Goal: Information Seeking & Learning: Learn about a topic

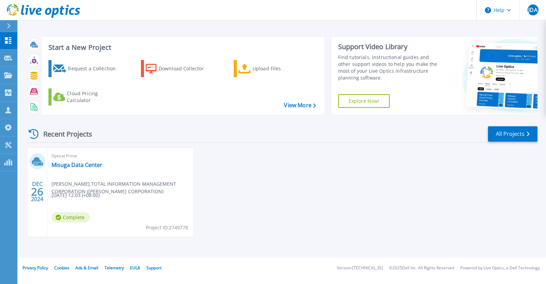
click at [96, 160] on div "Optical Prime Misuga Data Center [PERSON_NAME] , TOTAL INFORMATION MANAGEMENT C…" at bounding box center [120, 192] width 146 height 88
click at [97, 161] on link "Misuga Data Center" at bounding box center [77, 164] width 51 height 7
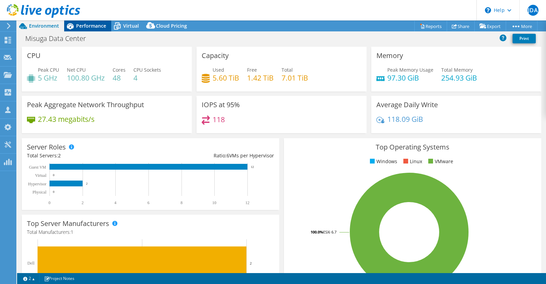
click at [85, 29] on div "Performance" at bounding box center [87, 25] width 47 height 11
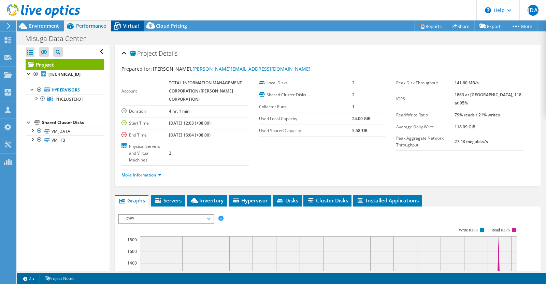
click at [132, 28] on span "Virtual" at bounding box center [131, 26] width 16 height 6
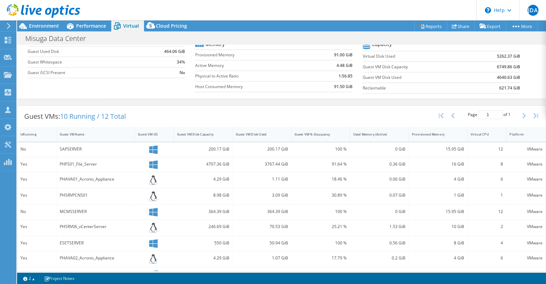
scroll to position [85, 0]
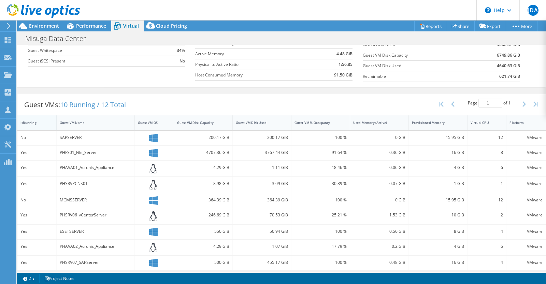
click at [36, 123] on div "IsRunning" at bounding box center [32, 122] width 25 height 4
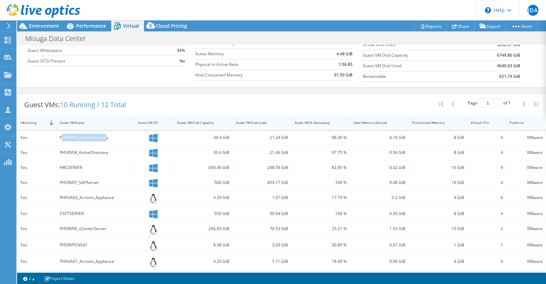
drag, startPoint x: 62, startPoint y: 135, endPoint x: 106, endPoint y: 135, distance: 43.7
click at [106, 135] on div "PHSRV05_ActiveDirectory" at bounding box center [96, 138] width 72 height 8
drag, startPoint x: 80, startPoint y: 149, endPoint x: 101, endPoint y: 148, distance: 20.5
click at [101, 149] on div "PHSRV04_ActiveDirectory" at bounding box center [96, 153] width 72 height 8
drag, startPoint x: 65, startPoint y: 168, endPoint x: 79, endPoint y: 165, distance: 14.9
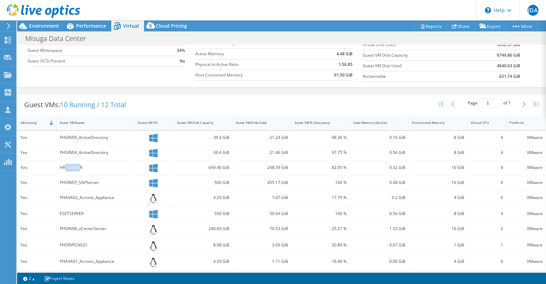
click at [79, 165] on div "HRCSERVER" at bounding box center [96, 168] width 72 height 8
click at [88, 167] on div "HRCSERVER" at bounding box center [96, 168] width 72 height 8
drag, startPoint x: 90, startPoint y: 181, endPoint x: 97, endPoint y: 181, distance: 7.2
click at [97, 181] on div "PHSRV07_SAPServer" at bounding box center [96, 183] width 72 height 8
click at [101, 183] on div "PHSRV07_SAPServer" at bounding box center [96, 183] width 72 height 8
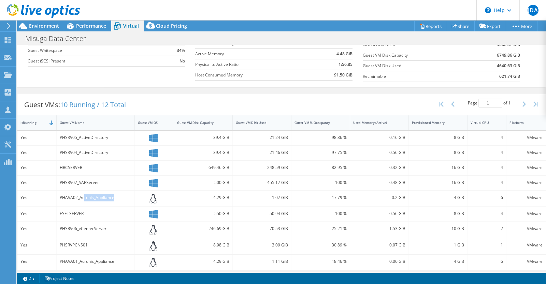
drag, startPoint x: 83, startPoint y: 196, endPoint x: 113, endPoint y: 197, distance: 30.0
click at [113, 197] on div "PHAVA02_Acronis_Appliance" at bounding box center [96, 198] width 72 height 8
click at [111, 199] on div "PHAVA02_Acronis_Appliance" at bounding box center [96, 199] width 78 height 16
click at [87, 212] on div "ESETSERVER" at bounding box center [96, 214] width 72 height 8
drag, startPoint x: 58, startPoint y: 197, endPoint x: 62, endPoint y: 196, distance: 4.0
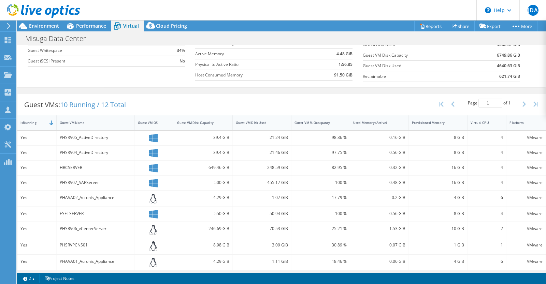
click at [61, 196] on div "PHAVA02_Acronis_Appliance" at bounding box center [96, 199] width 78 height 16
drag, startPoint x: 63, startPoint y: 195, endPoint x: 108, endPoint y: 194, distance: 45.1
click at [108, 194] on div "PHAVA02_Acronis_Appliance" at bounding box center [96, 198] width 72 height 8
click at [92, 210] on div "ESETSERVER" at bounding box center [96, 214] width 72 height 8
drag, startPoint x: 70, startPoint y: 208, endPoint x: 83, endPoint y: 209, distance: 12.7
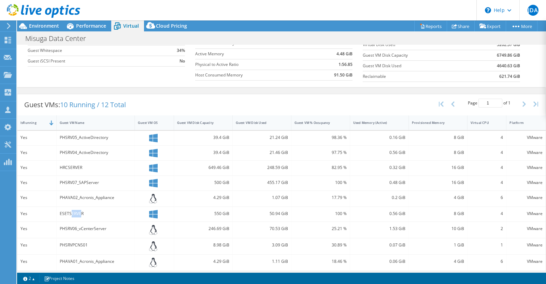
click at [80, 210] on div "ESETSERVER" at bounding box center [96, 214] width 72 height 8
click at [90, 211] on div "ESETSERVER" at bounding box center [96, 214] width 72 height 8
drag, startPoint x: 89, startPoint y: 226, endPoint x: 101, endPoint y: 229, distance: 12.3
click at [100, 227] on div "PHSRV06_vCenterServer" at bounding box center [96, 229] width 72 height 8
click at [108, 243] on div "PHSRVPCNS01" at bounding box center [96, 245] width 72 height 8
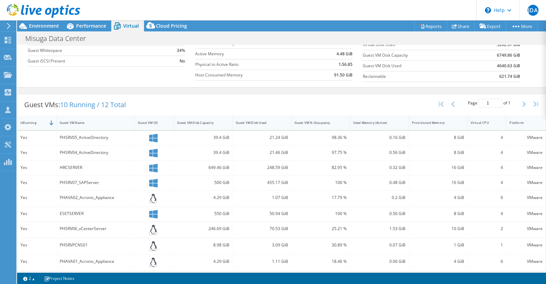
scroll to position [128, 0]
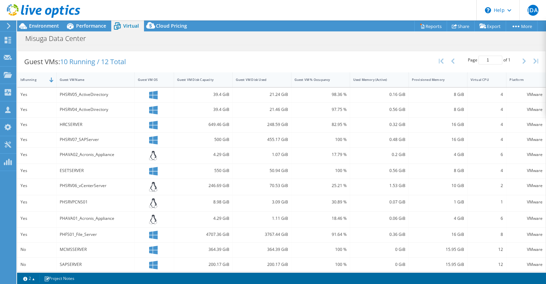
click at [85, 217] on div "PHAVA01_Acronis_Appliance" at bounding box center [96, 219] width 72 height 8
click at [78, 234] on div "PHFS01_File_Server" at bounding box center [96, 235] width 72 height 8
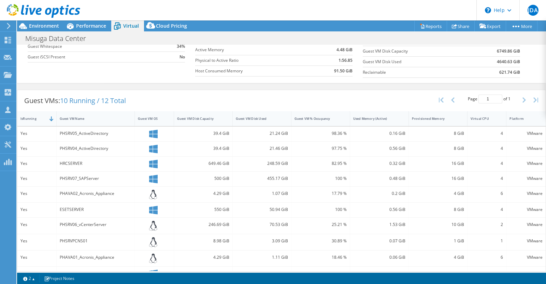
scroll to position [132, 0]
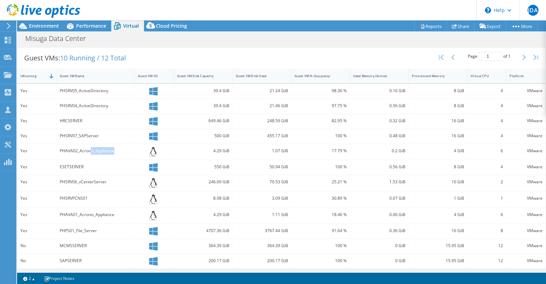
drag, startPoint x: 90, startPoint y: 151, endPoint x: 116, endPoint y: 147, distance: 26.5
click at [116, 147] on div "PHAVA02_Acronis_Appliance" at bounding box center [96, 151] width 72 height 8
click at [121, 154] on div "PHAVA02_Acronis_Appliance" at bounding box center [96, 152] width 78 height 16
drag, startPoint x: 82, startPoint y: 181, endPoint x: 108, endPoint y: 182, distance: 25.9
click at [108, 182] on div "PHSRV06_vCenterServer" at bounding box center [96, 182] width 72 height 8
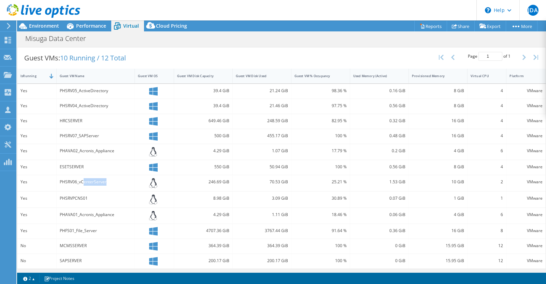
click at [111, 186] on div "PHSRV06_vCenterServer" at bounding box center [96, 183] width 78 height 16
click at [90, 213] on div "PHAVA01_Acronis_Appliance" at bounding box center [96, 215] width 72 height 8
drag, startPoint x: 76, startPoint y: 213, endPoint x: 116, endPoint y: 214, distance: 39.9
click at [116, 213] on div "PHAVA01_Acronis_Appliance" at bounding box center [96, 215] width 72 height 8
click at [101, 231] on div "PHFS01_File_Server" at bounding box center [96, 231] width 72 height 8
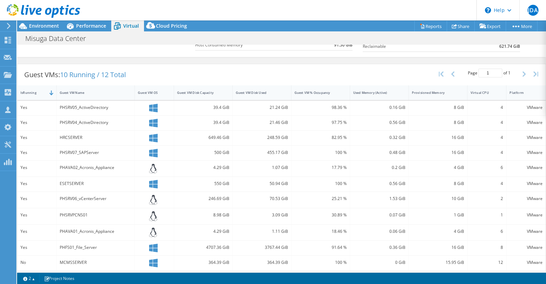
scroll to position [128, 0]
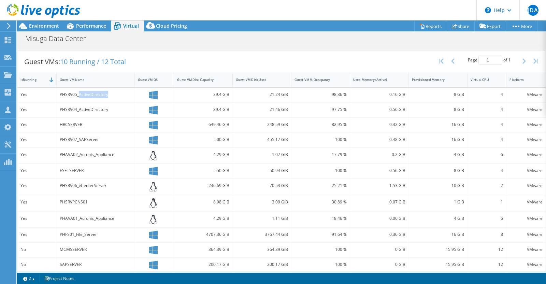
drag, startPoint x: 78, startPoint y: 92, endPoint x: 106, endPoint y: 96, distance: 28.6
click at [106, 96] on div "PHSRV05_ActiveDirectory" at bounding box center [96, 95] width 72 height 8
click at [77, 111] on div "PHSRV04_ActiveDirectory" at bounding box center [96, 110] width 72 height 8
drag, startPoint x: 74, startPoint y: 108, endPoint x: 110, endPoint y: 108, distance: 35.5
click at [109, 108] on div "PHSRV04_ActiveDirectory" at bounding box center [96, 110] width 72 height 8
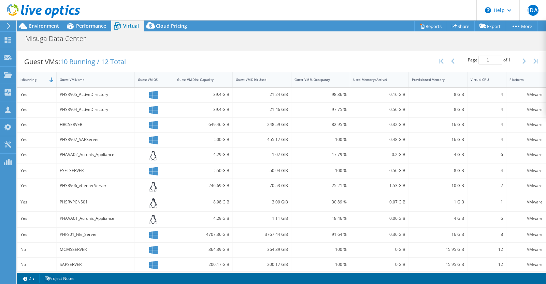
click at [85, 123] on div "HRCSERVER" at bounding box center [96, 125] width 72 height 8
drag, startPoint x: 77, startPoint y: 136, endPoint x: 104, endPoint y: 141, distance: 27.8
click at [94, 140] on div "PHSRV07_SAPServer" at bounding box center [96, 140] width 72 height 8
click at [87, 151] on div "PHAVA02_Acronis_Appliance" at bounding box center [96, 155] width 72 height 8
drag, startPoint x: 80, startPoint y: 151, endPoint x: 98, endPoint y: 157, distance: 18.5
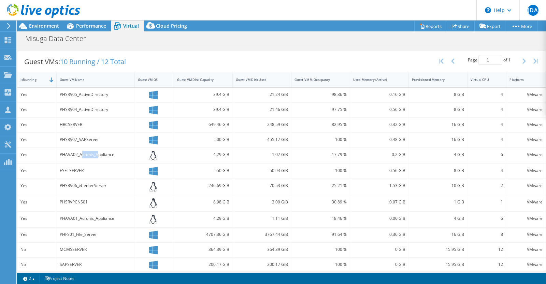
click at [98, 157] on div "PHAVA02_Acronis_Appliance" at bounding box center [96, 156] width 78 height 16
drag, startPoint x: 67, startPoint y: 170, endPoint x: 80, endPoint y: 171, distance: 13.7
click at [78, 170] on div "ESETSERVER" at bounding box center [96, 171] width 72 height 8
drag, startPoint x: 70, startPoint y: 183, endPoint x: 100, endPoint y: 184, distance: 30.0
click at [100, 184] on div "PHSRV06_vCenterServer" at bounding box center [96, 186] width 72 height 8
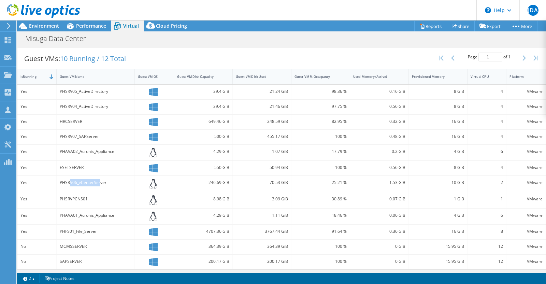
scroll to position [132, 0]
drag, startPoint x: 75, startPoint y: 197, endPoint x: 92, endPoint y: 197, distance: 17.1
click at [90, 197] on div "PHSRVPCNS01" at bounding box center [96, 199] width 72 height 8
click at [92, 197] on div "PHSRVPCNS01" at bounding box center [96, 199] width 72 height 8
drag, startPoint x: 85, startPoint y: 214, endPoint x: 113, endPoint y: 214, distance: 28.3
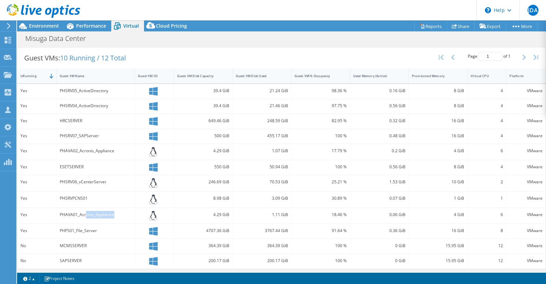
click at [113, 214] on div "PHAVA01_Acronis_Appliance" at bounding box center [96, 215] width 72 height 8
click at [80, 232] on div "PHFS01_File_Server" at bounding box center [96, 231] width 72 height 8
click at [72, 229] on div "PHFS01_File_Server" at bounding box center [96, 231] width 72 height 8
drag, startPoint x: 62, startPoint y: 229, endPoint x: 101, endPoint y: 229, distance: 38.9
click at [101, 229] on div "PHFS01_File_Server" at bounding box center [96, 231] width 72 height 8
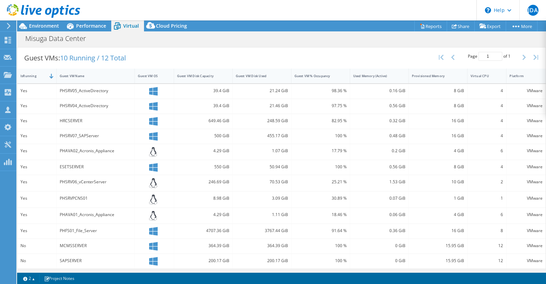
click at [80, 242] on div "MCMSSERVER" at bounding box center [96, 246] width 72 height 8
drag, startPoint x: 63, startPoint y: 243, endPoint x: 85, endPoint y: 244, distance: 22.2
click at [85, 244] on div "MCMSSERVER" at bounding box center [96, 246] width 72 height 8
click at [96, 243] on div "MCMSSERVER" at bounding box center [96, 246] width 72 height 8
click at [214, 58] on div "Guest VMs: 10 Running / 12 Total Page 1 of 1 5 rows 10 rows 20 rows 25 rows 50 …" at bounding box center [281, 57] width 528 height 21
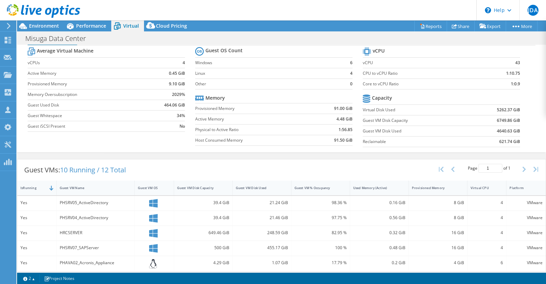
scroll to position [0, 0]
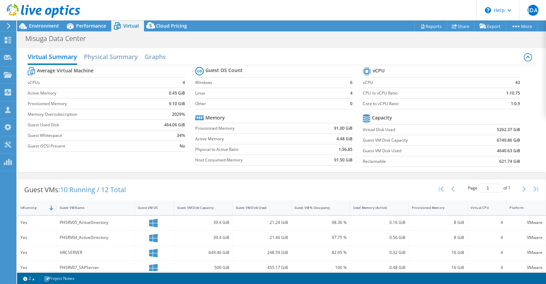
click at [119, 48] on div "Virtual Summary Physical Summary Graphs Average Virtual Machine vCPUs 4 Active …" at bounding box center [281, 110] width 529 height 124
click at [116, 55] on h2 "Physical Summary" at bounding box center [111, 57] width 54 height 15
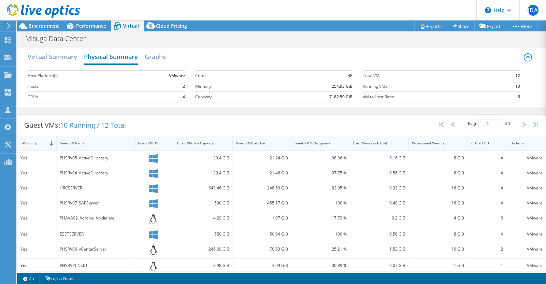
click at [62, 48] on div "Virtual Summary Physical Summary Graphs Host Platform(s) VMware Hosts 2 CPUs 4 …" at bounding box center [281, 77] width 529 height 59
click at [60, 55] on h2 "Virtual Summary" at bounding box center [52, 57] width 49 height 15
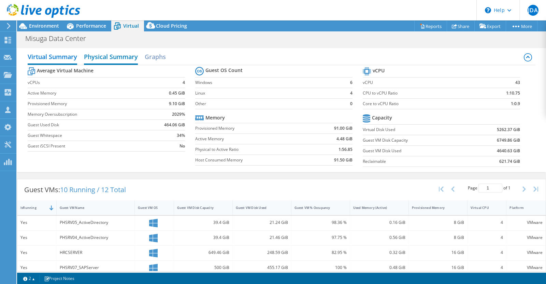
click at [103, 58] on h2 "Physical Summary" at bounding box center [111, 57] width 54 height 15
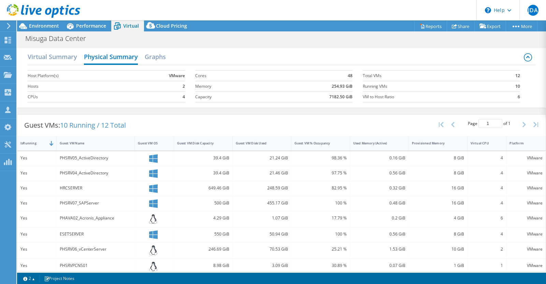
drag, startPoint x: 176, startPoint y: 87, endPoint x: 182, endPoint y: 82, distance: 7.3
click at [182, 82] on td "2" at bounding box center [160, 86] width 50 height 11
click at [183, 84] on b "2" at bounding box center [184, 86] width 2 height 7
click at [43, 51] on h2 "Virtual Summary" at bounding box center [52, 57] width 49 height 15
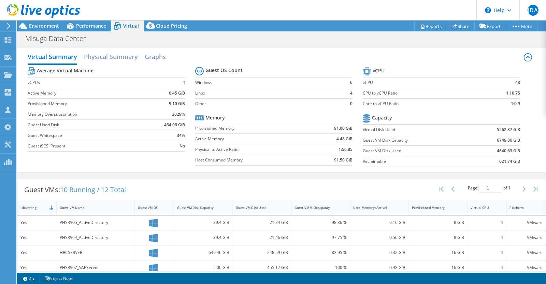
click at [46, 31] on div "Environment" at bounding box center [40, 25] width 47 height 11
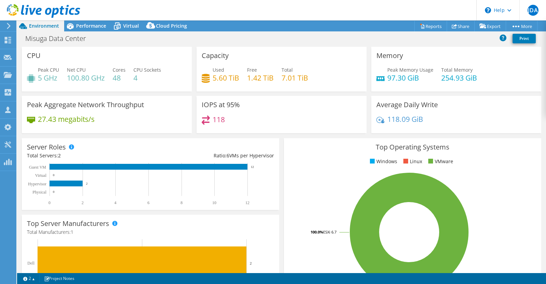
click at [79, 21] on div at bounding box center [40, 11] width 80 height 23
click at [82, 25] on span "Performance" at bounding box center [91, 26] width 30 height 6
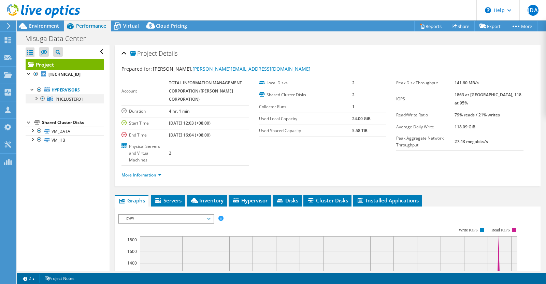
click at [35, 100] on div at bounding box center [35, 98] width 7 height 7
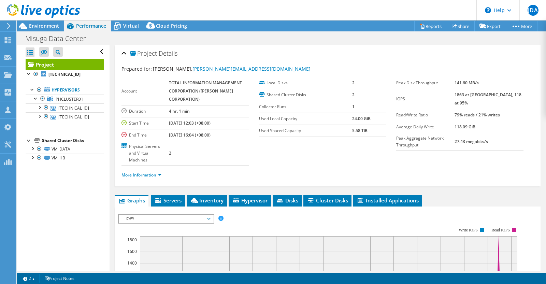
click at [80, 125] on ul "Hypervisors PHCLUSTER01 192.168.2.13" at bounding box center [65, 103] width 78 height 49
click at [76, 117] on link "192.168.2.17" at bounding box center [65, 116] width 78 height 9
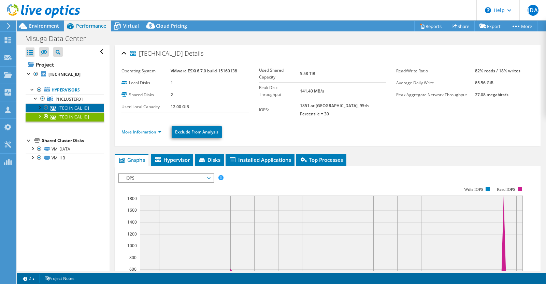
click at [83, 106] on link "192.168.2.13" at bounding box center [65, 107] width 78 height 9
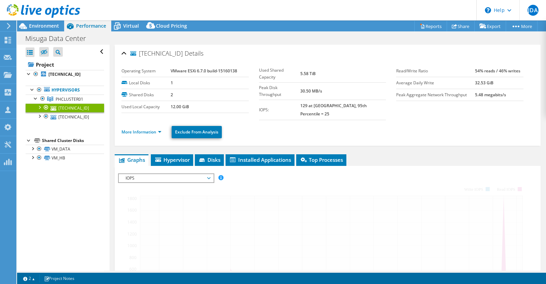
click at [83, 125] on ul "Hypervisors PHCLUSTER01 192.168.2.13" at bounding box center [65, 103] width 78 height 49
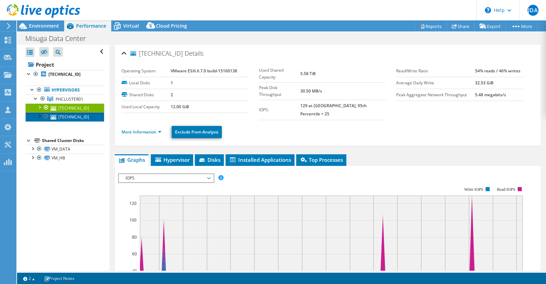
click at [82, 117] on link "192.168.2.17" at bounding box center [65, 116] width 78 height 9
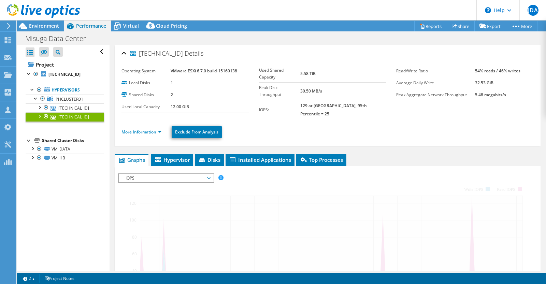
click at [82, 121] on ul "Hypervisors PHCLUSTER01 192.168.2.13" at bounding box center [65, 103] width 78 height 49
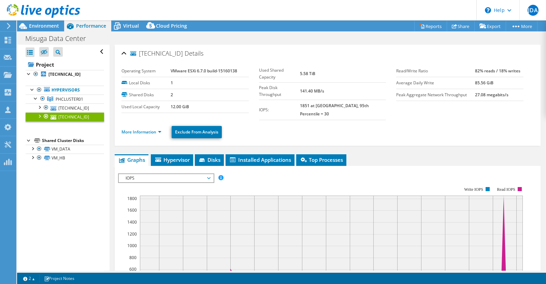
click at [80, 125] on ul "Hypervisors PHCLUSTER01 192.168.2.13" at bounding box center [65, 103] width 78 height 49
click at [81, 105] on link "192.168.2.13" at bounding box center [65, 107] width 78 height 9
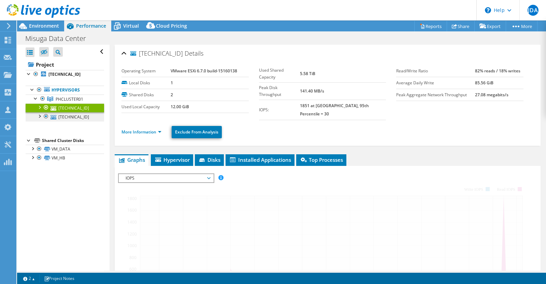
click at [84, 121] on ul "Hypervisors PHCLUSTER01 192.168.2.13" at bounding box center [65, 103] width 78 height 49
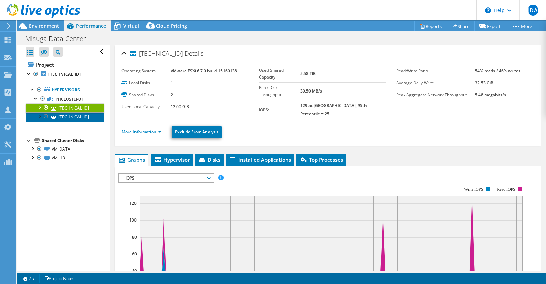
click at [83, 113] on link "192.168.2.17" at bounding box center [65, 116] width 78 height 9
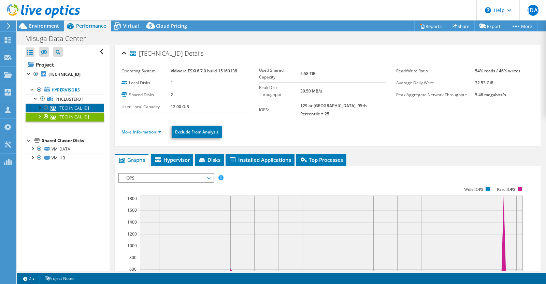
click at [84, 108] on link "192.168.2.13" at bounding box center [65, 107] width 78 height 9
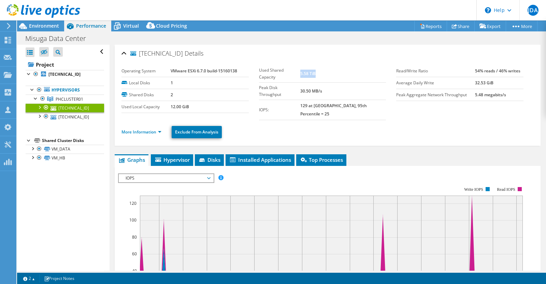
drag, startPoint x: 309, startPoint y: 70, endPoint x: 331, endPoint y: 71, distance: 22.5
click at [326, 70] on td "5.58 TiB" at bounding box center [343, 73] width 86 height 17
click at [335, 74] on td "5.58 TiB" at bounding box center [343, 73] width 86 height 17
click at [77, 115] on link "192.168.2.17" at bounding box center [65, 116] width 78 height 9
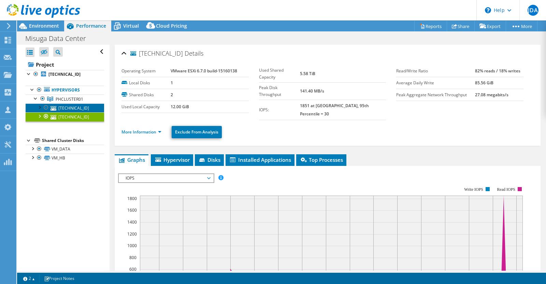
click at [77, 106] on link "192.168.2.13" at bounding box center [65, 107] width 78 height 9
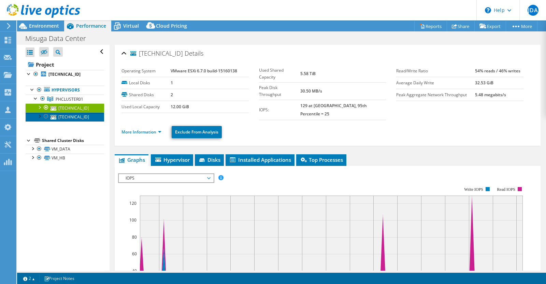
click at [78, 118] on link "192.168.2.17" at bounding box center [65, 116] width 78 height 9
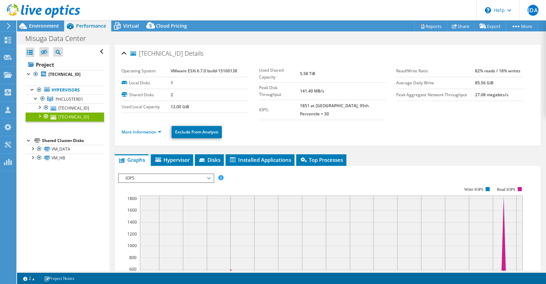
click at [79, 113] on link "192.168.2.17" at bounding box center [65, 116] width 78 height 9
click at [81, 109] on link "192.168.2.13" at bounding box center [65, 107] width 78 height 9
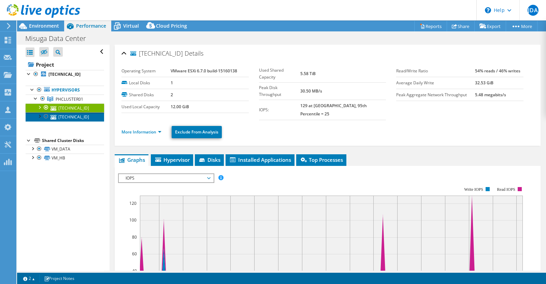
click at [83, 118] on link "192.168.2.17" at bounding box center [65, 116] width 78 height 9
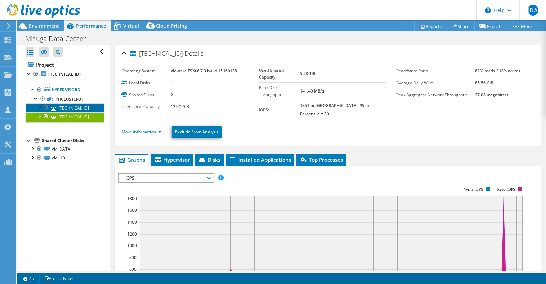
click at [84, 108] on link "192.168.2.13" at bounding box center [65, 107] width 78 height 9
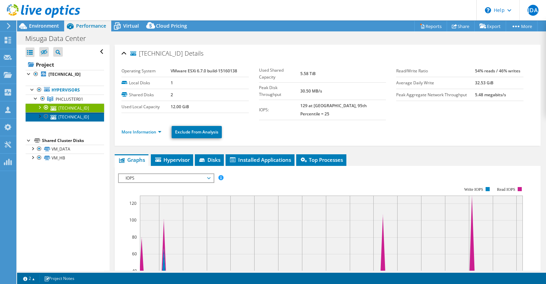
click at [85, 119] on link "192.168.2.17" at bounding box center [65, 116] width 78 height 9
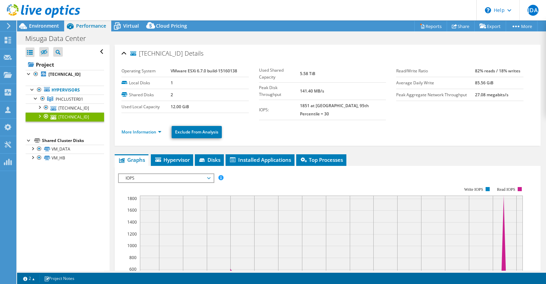
click at [40, 115] on div at bounding box center [39, 115] width 7 height 7
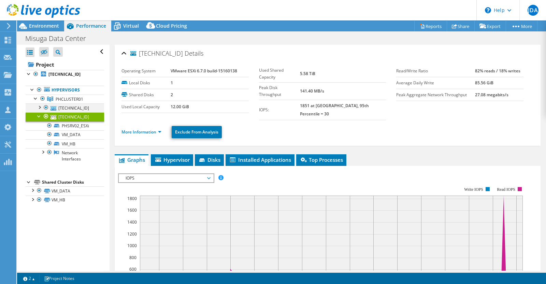
click at [40, 108] on div at bounding box center [39, 106] width 7 height 7
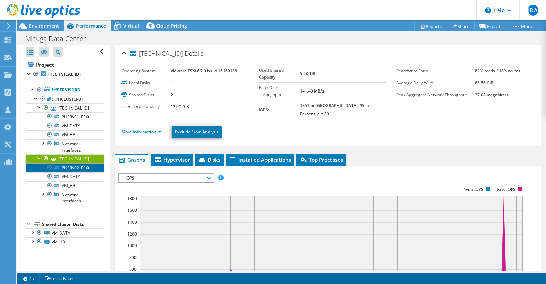
click at [69, 168] on link "PHSRV02_ESXi" at bounding box center [65, 167] width 78 height 9
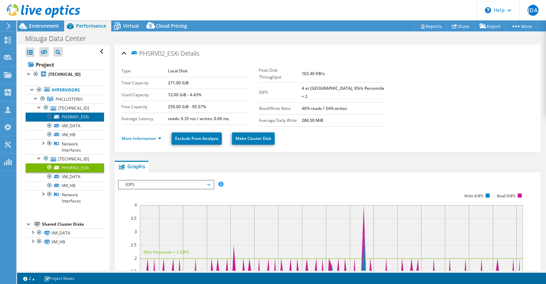
click at [69, 117] on link "PHSRV01_ESXi" at bounding box center [65, 116] width 78 height 9
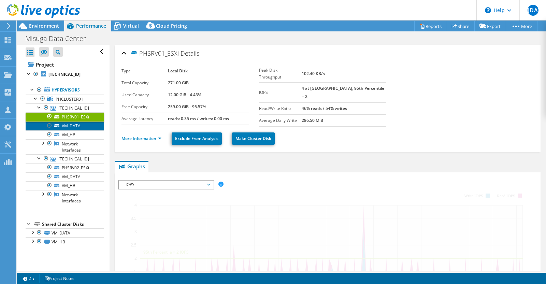
click at [71, 127] on link "VM_DATA" at bounding box center [65, 125] width 78 height 9
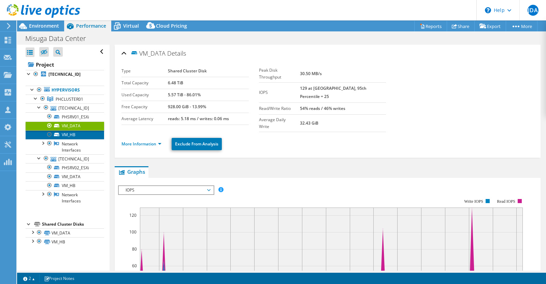
click at [73, 132] on link "VM_HB" at bounding box center [65, 134] width 78 height 9
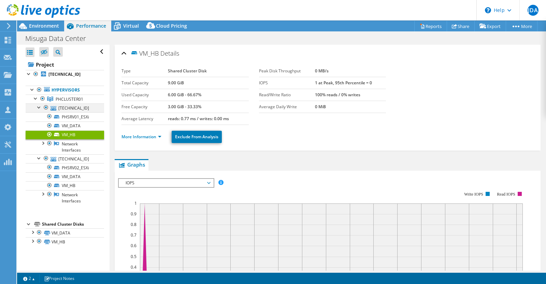
click at [39, 106] on div at bounding box center [39, 106] width 7 height 7
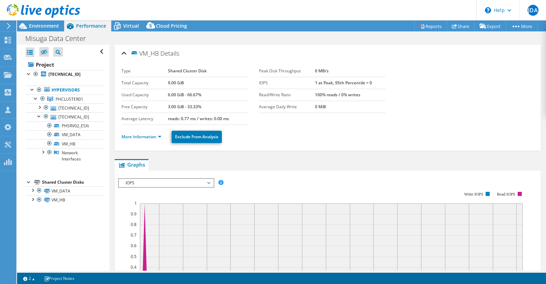
click at [41, 114] on div at bounding box center [39, 115] width 7 height 7
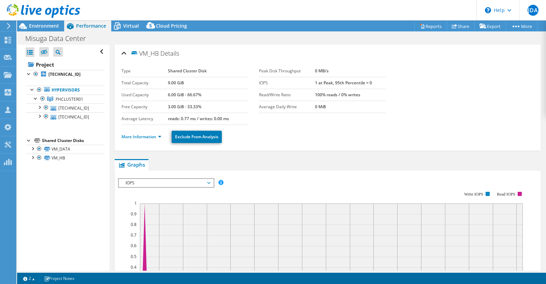
click at [41, 114] on div at bounding box center [39, 115] width 7 height 7
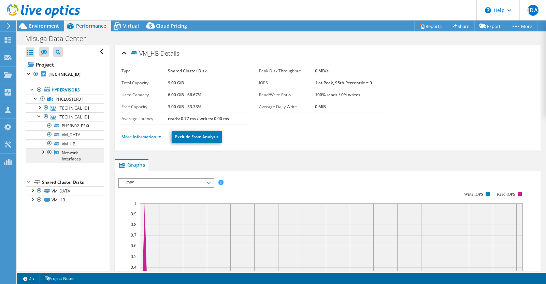
click at [43, 154] on link "Network Interfaces" at bounding box center [65, 155] width 78 height 15
click at [43, 151] on div at bounding box center [42, 151] width 7 height 7
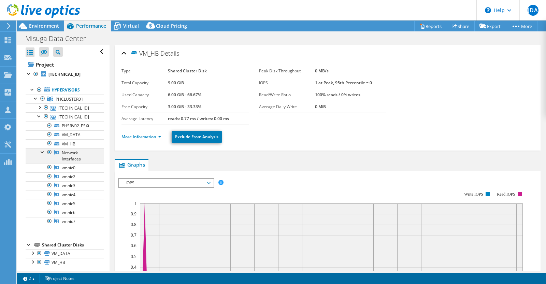
click at [41, 151] on div at bounding box center [42, 151] width 7 height 7
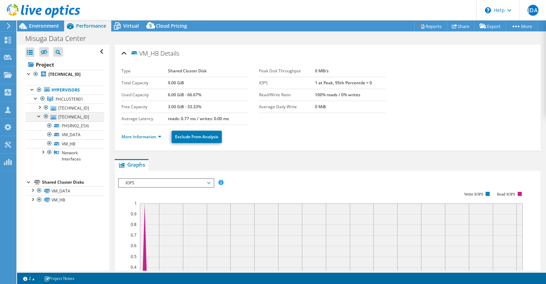
click at [39, 118] on div at bounding box center [39, 115] width 7 height 7
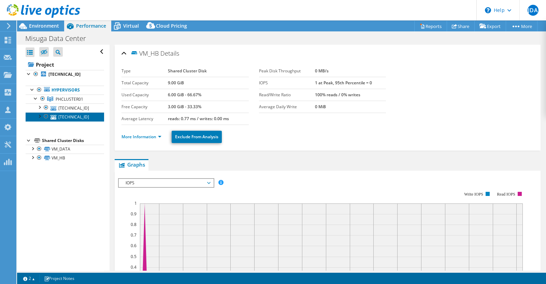
click at [77, 117] on link "192.168.2.17" at bounding box center [65, 116] width 78 height 9
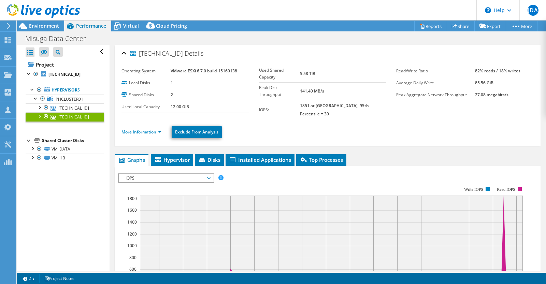
click at [334, 124] on ul "More Information Exclude From Analysis" at bounding box center [327, 131] width 412 height 14
click at [433, 90] on td "Peak Aggregate Network Throughput" at bounding box center [435, 95] width 79 height 12
click at [206, 71] on b "VMware ESXi 6.7.0 build-15160138" at bounding box center [204, 71] width 67 height 6
click at [132, 61] on div "Operating System VMware ESXi 6.7.0 build-15160138 Local Disks 1 Shared Disks 2 …" at bounding box center [327, 102] width 412 height 83
click at [60, 107] on link "192.168.2.13" at bounding box center [65, 107] width 78 height 9
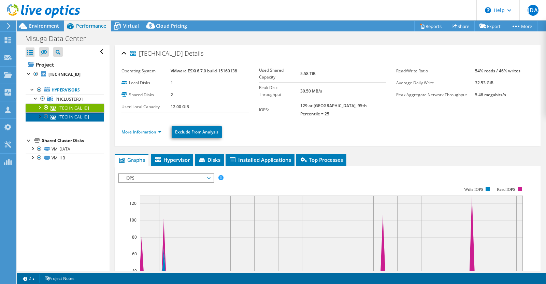
click at [73, 117] on link "192.168.2.17" at bounding box center [65, 116] width 78 height 9
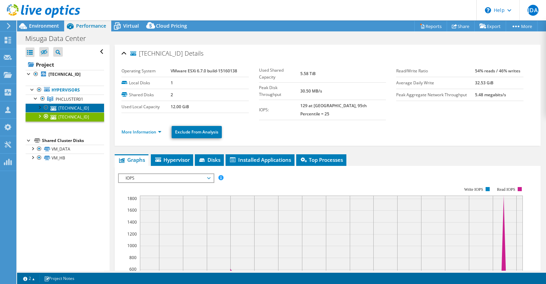
click at [72, 109] on link "192.168.2.13" at bounding box center [65, 107] width 78 height 9
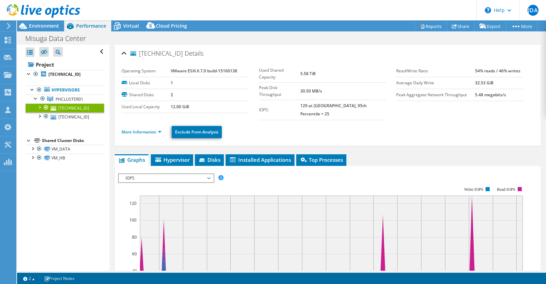
click at [126, 19] on header "JDA Channel Partner John Daryl Abad daryl.abad@timengineering.net.ph TOTAL INFO…" at bounding box center [273, 10] width 546 height 20
click at [127, 21] on div "Virtual" at bounding box center [127, 25] width 33 height 11
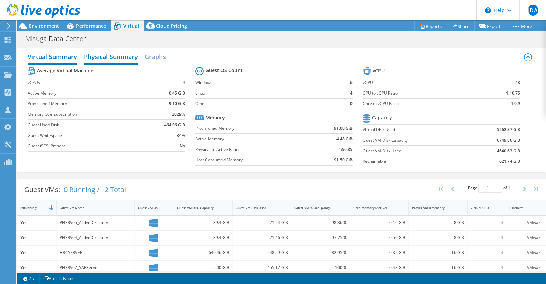
click at [97, 60] on h2 "Physical Summary" at bounding box center [111, 57] width 54 height 15
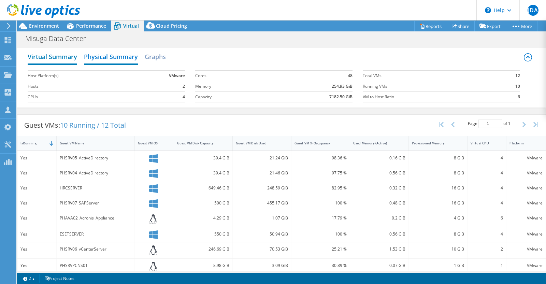
click at [63, 59] on h2 "Virtual Summary" at bounding box center [52, 57] width 49 height 15
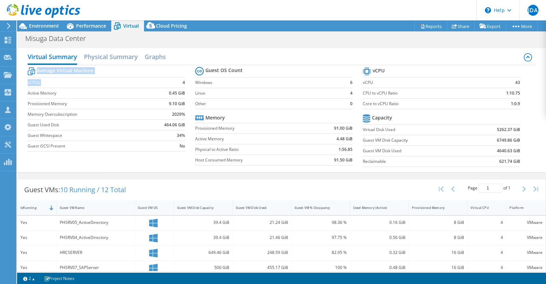
drag, startPoint x: 178, startPoint y: 83, endPoint x: 183, endPoint y: 83, distance: 4.1
click at [183, 83] on section "Average Virtual Machine vCPUs 4 Active Memory 0.45 GiB Provisioned Memory 9.10 …" at bounding box center [112, 110] width 168 height 89
click at [162, 84] on td "4" at bounding box center [166, 82] width 38 height 11
click at [89, 222] on div "PHSRV05_ActiveDirectory" at bounding box center [96, 223] width 72 height 8
click at [103, 225] on div "PHSRV05_ActiveDirectory" at bounding box center [96, 223] width 78 height 15
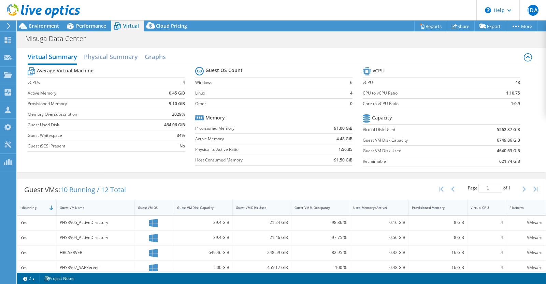
click at [98, 235] on div "PHSRV04_ActiveDirectory" at bounding box center [96, 238] width 72 height 8
click at [97, 59] on h2 "Physical Summary" at bounding box center [111, 57] width 54 height 15
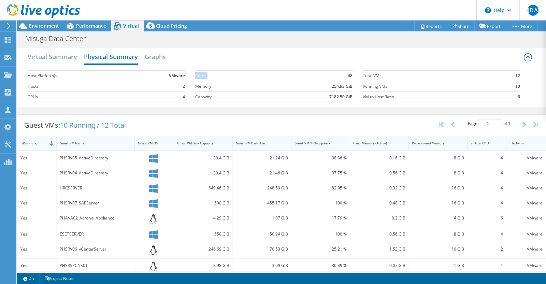
drag, startPoint x: 344, startPoint y: 73, endPoint x: 352, endPoint y: 75, distance: 7.9
click at [352, 75] on section "Cores 48 Memory 254.93 GiB Capacity 7182.50 GiB" at bounding box center [279, 86] width 168 height 39
click at [327, 80] on td "48" at bounding box center [310, 75] width 85 height 11
drag, startPoint x: 328, startPoint y: 86, endPoint x: 341, endPoint y: 87, distance: 13.0
click at [341, 87] on b "254.93 GiB" at bounding box center [342, 86] width 21 height 7
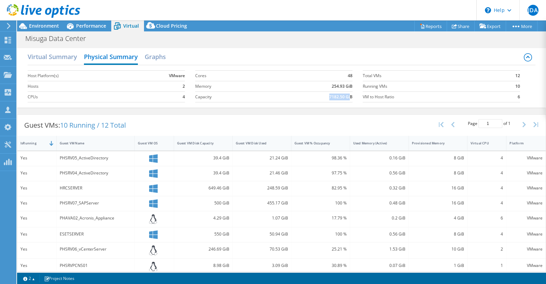
drag, startPoint x: 324, startPoint y: 98, endPoint x: 348, endPoint y: 95, distance: 24.4
click at [346, 96] on td "7182.50 GiB" at bounding box center [310, 96] width 85 height 11
click at [431, 91] on td "VM to Host Ratio" at bounding box center [432, 96] width 138 height 11
drag, startPoint x: 507, startPoint y: 74, endPoint x: 516, endPoint y: 75, distance: 9.6
click at [516, 75] on section "Total VMs 12 Running VMs 10 VM to Host Ratio 6" at bounding box center [447, 86] width 168 height 39
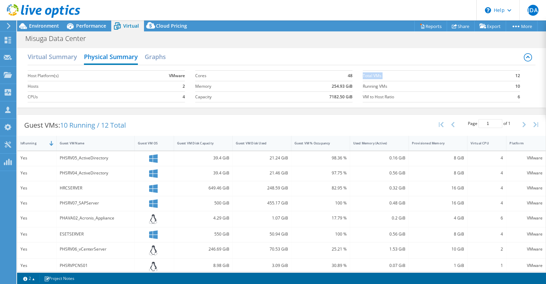
drag, startPoint x: 512, startPoint y: 86, endPoint x: 508, endPoint y: 89, distance: 4.4
click at [515, 87] on b "10" at bounding box center [517, 86] width 5 height 7
click at [504, 91] on td "6" at bounding box center [510, 96] width 19 height 11
drag, startPoint x: 505, startPoint y: 87, endPoint x: 516, endPoint y: 87, distance: 10.6
click at [516, 87] on section "Total VMs 12 Running VMs 10 VM to Host Ratio 6" at bounding box center [447, 86] width 168 height 39
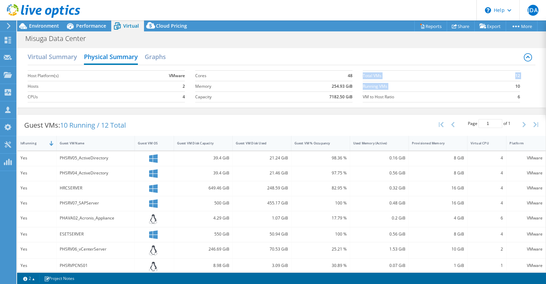
click at [495, 94] on label "VM to Host Ratio" at bounding box center [432, 97] width 138 height 7
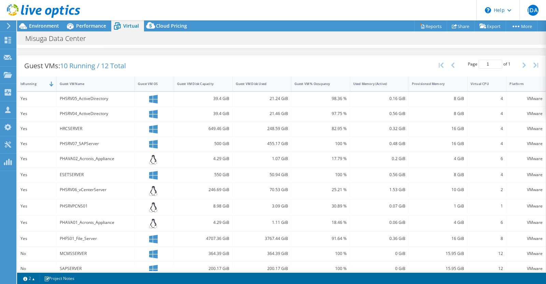
scroll to position [68, 0]
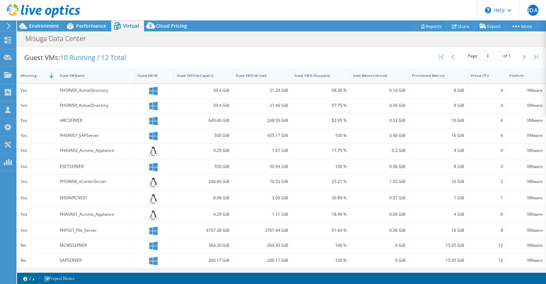
click at [529, 154] on div "VMware" at bounding box center [525, 152] width 39 height 16
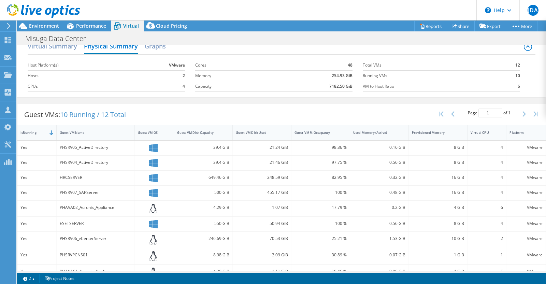
scroll to position [0, 0]
